Goal: Task Accomplishment & Management: Manage account settings

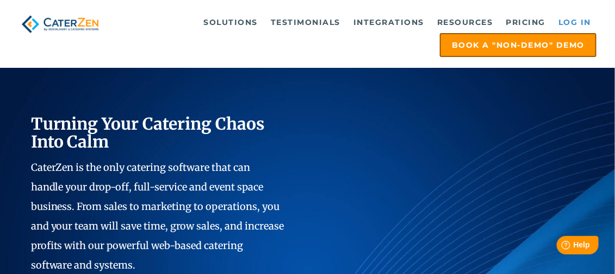
click at [567, 17] on link "Log in" at bounding box center [574, 22] width 43 height 22
click at [576, 20] on link "Log in" at bounding box center [574, 22] width 43 height 22
click at [585, 20] on link "Log in" at bounding box center [574, 22] width 43 height 22
click at [568, 20] on link "Log in" at bounding box center [574, 22] width 43 height 22
